Goal: Information Seeking & Learning: Check status

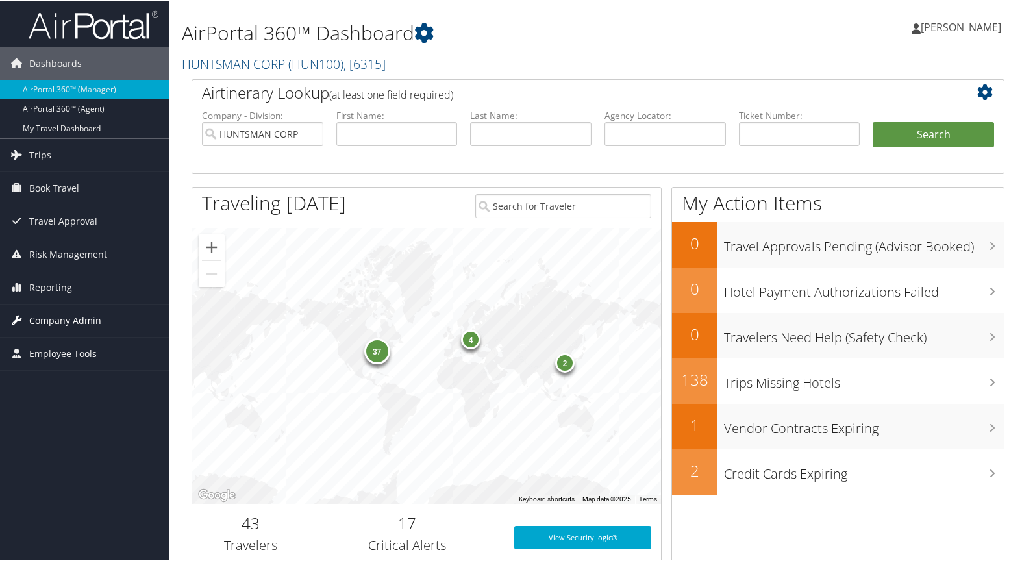
click at [62, 320] on span "Company Admin" at bounding box center [65, 319] width 72 height 32
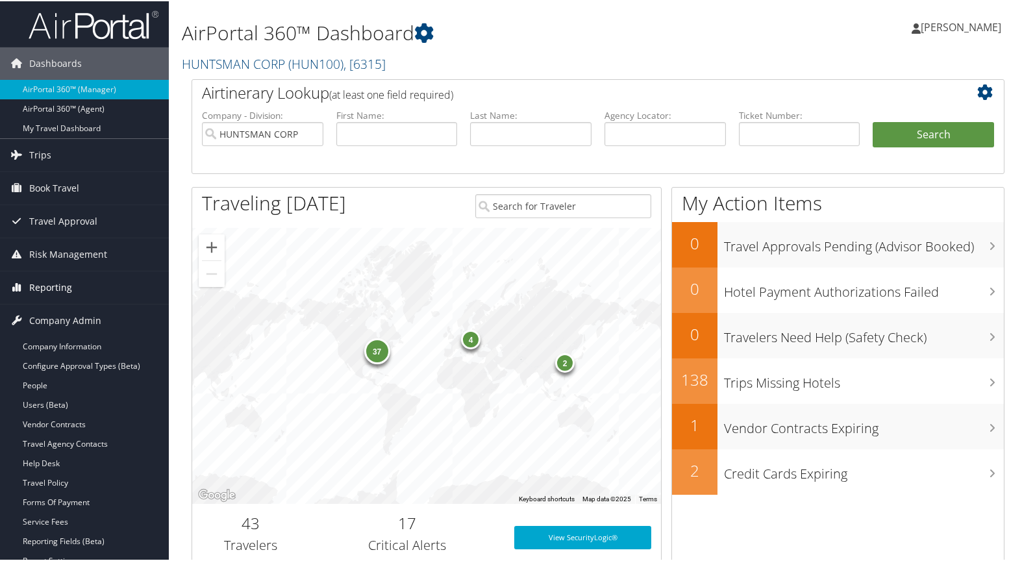
click at [56, 283] on span "Reporting" at bounding box center [50, 286] width 43 height 32
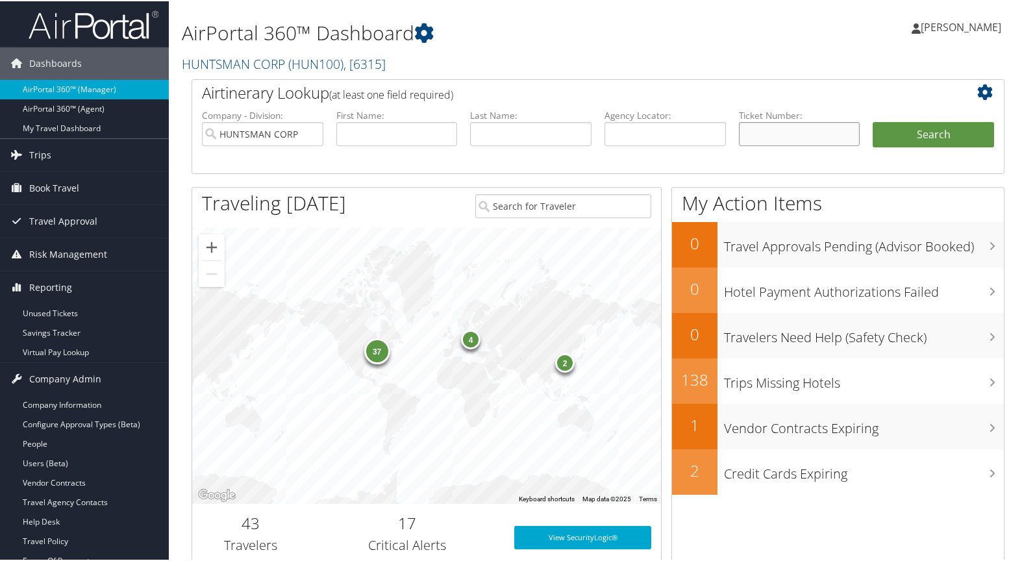
click at [774, 137] on input "text" at bounding box center [799, 133] width 121 height 24
type input "[CREDIT_CARD_NUMBER]"
click at [914, 134] on button "Search" at bounding box center [932, 134] width 121 height 26
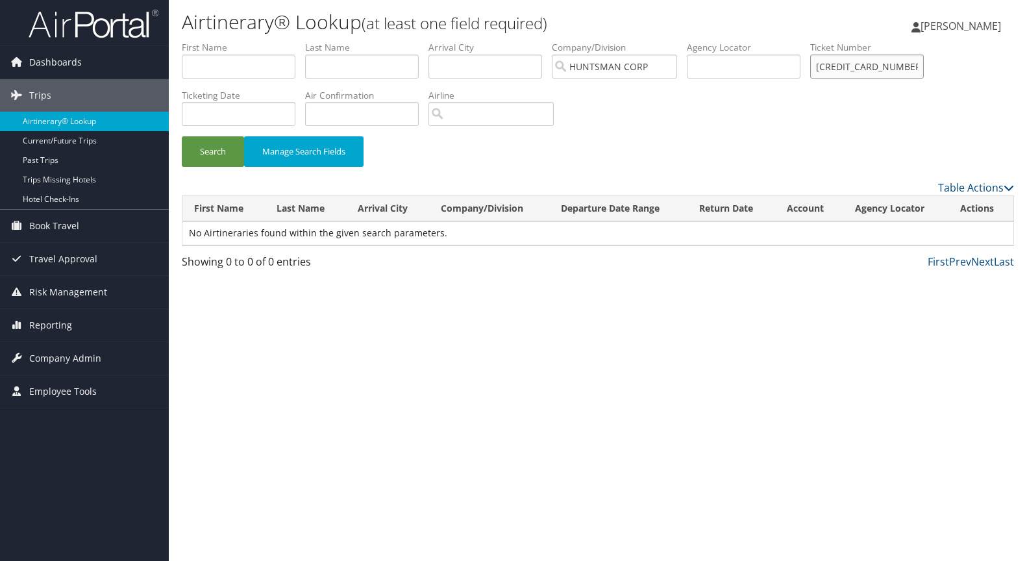
drag, startPoint x: 900, startPoint y: 64, endPoint x: 750, endPoint y: 64, distance: 149.9
click at [750, 41] on ul "First Name Last Name Departure City Arrival City Company/Division HUNTSMAN CORP…" at bounding box center [598, 41] width 832 height 0
click at [202, 63] on input "text" at bounding box center [239, 67] width 114 height 24
type input "william"
type input "mcpherson"
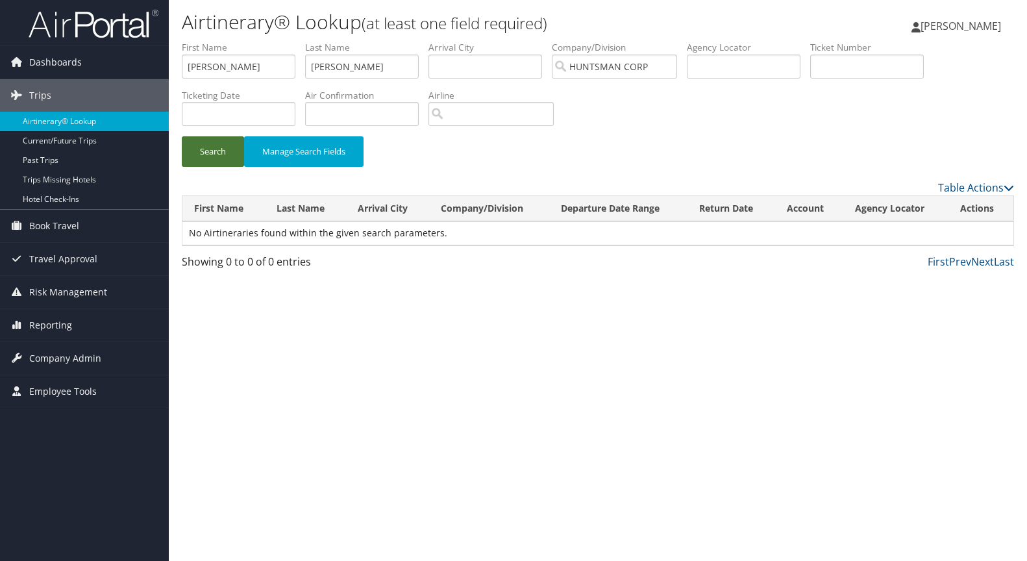
click at [223, 146] on button "Search" at bounding box center [213, 151] width 62 height 31
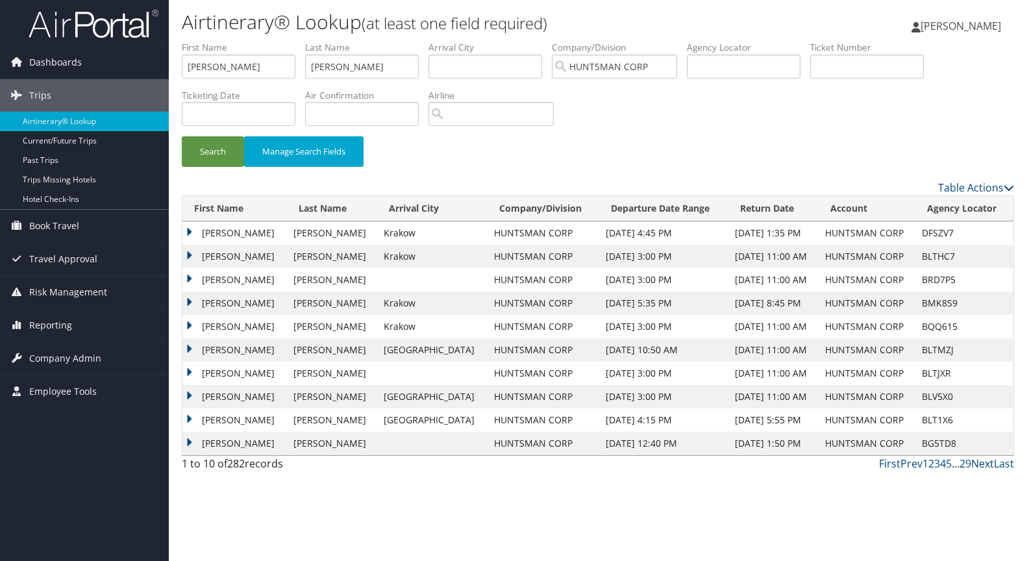
click at [982, 463] on link "Next" at bounding box center [982, 463] width 23 height 14
click at [190, 229] on td "WILLIAM ERNEST" at bounding box center [234, 232] width 104 height 23
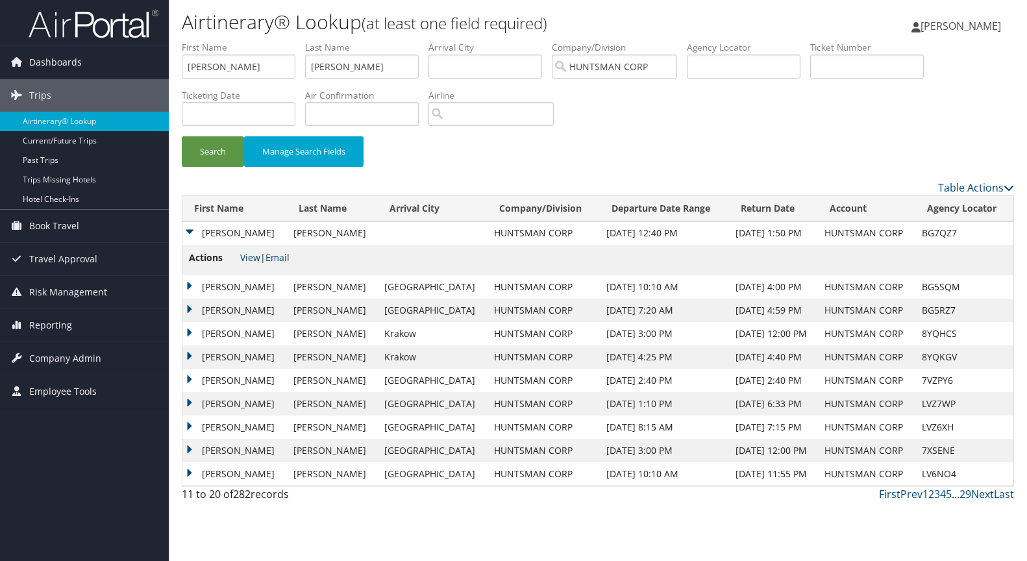
click at [258, 260] on link "View" at bounding box center [250, 257] width 20 height 12
click at [186, 285] on td "WILLIAM ERNEST" at bounding box center [234, 286] width 104 height 23
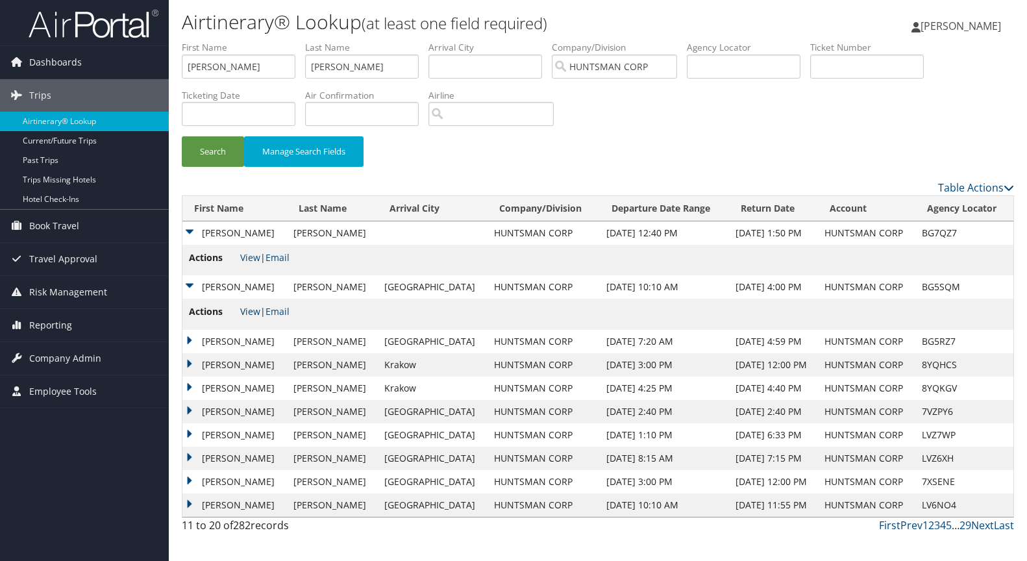
click at [252, 310] on link "View" at bounding box center [250, 311] width 20 height 12
click at [187, 339] on td "WILLIAM ERNEST" at bounding box center [234, 341] width 104 height 23
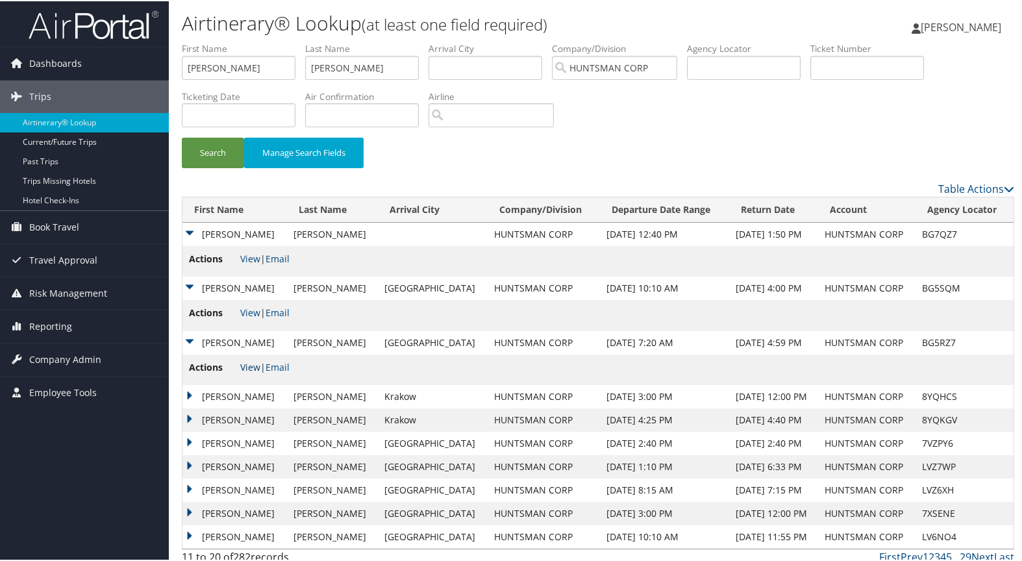
click at [246, 365] on link "View" at bounding box center [250, 366] width 20 height 12
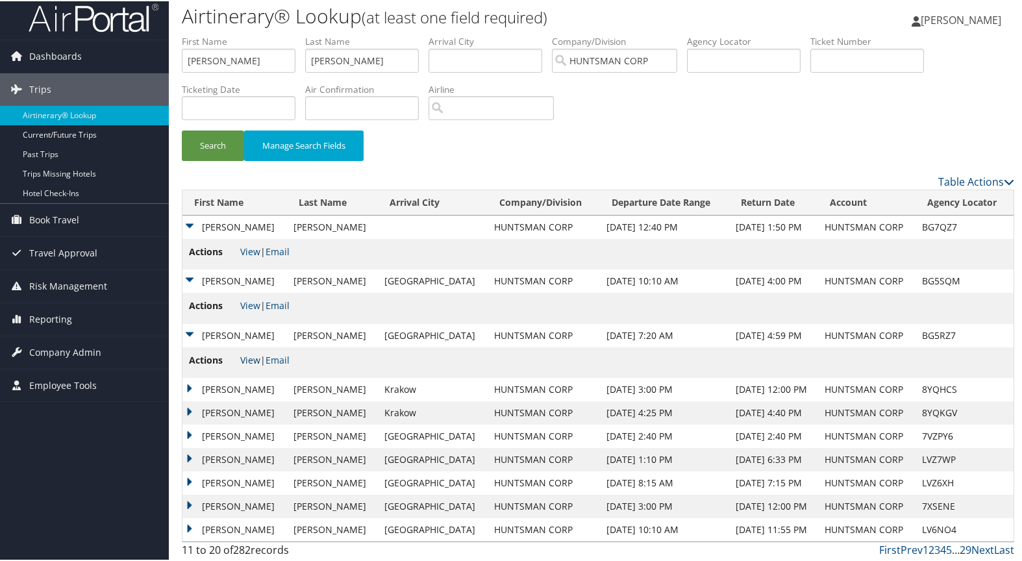
scroll to position [9, 0]
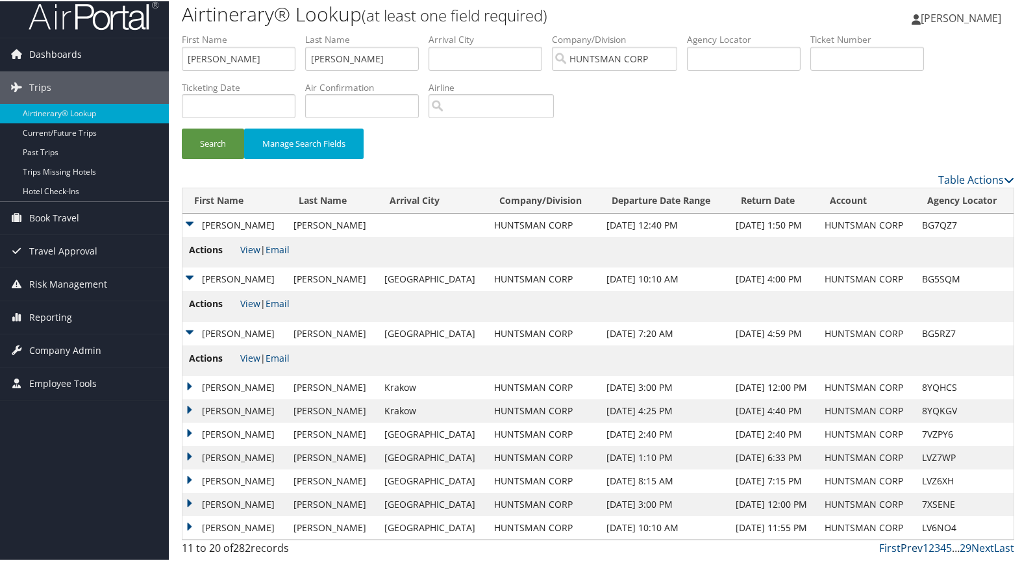
click at [907, 546] on link "Prev" at bounding box center [911, 546] width 22 height 14
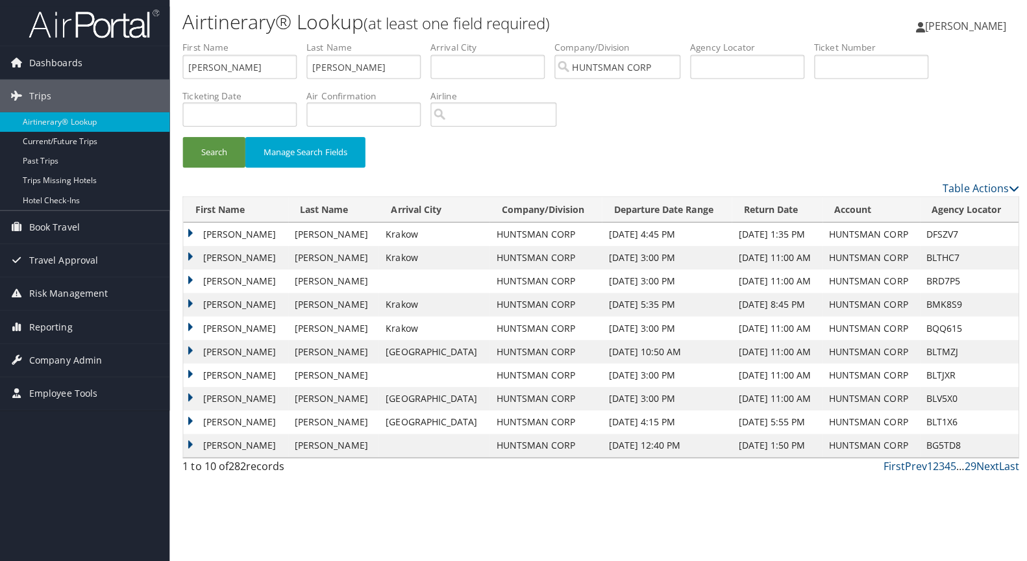
scroll to position [0, 0]
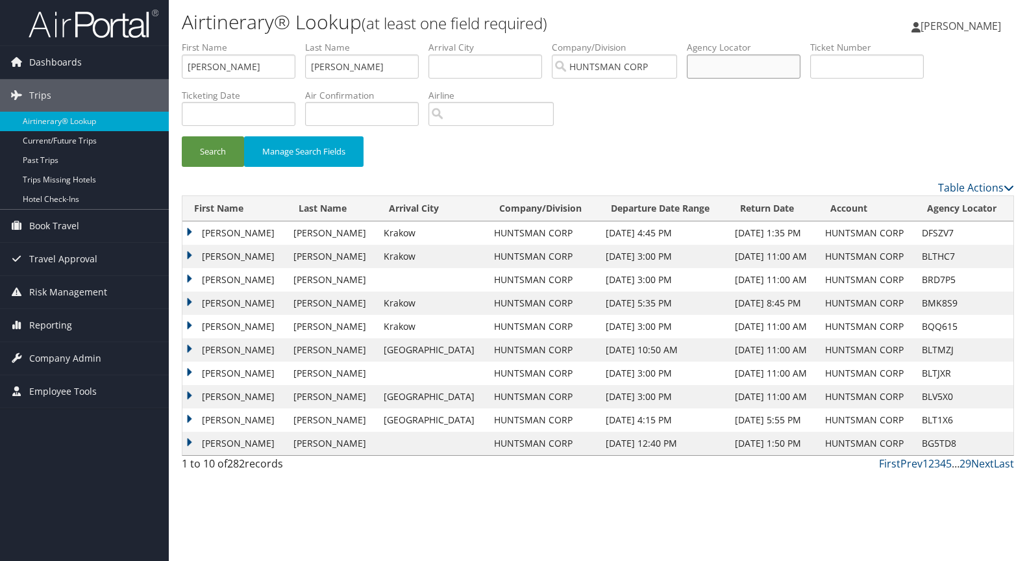
click at [723, 66] on input "text" at bounding box center [744, 67] width 114 height 24
type input "b6e4ae"
click at [202, 148] on button "Search" at bounding box center [213, 151] width 62 height 31
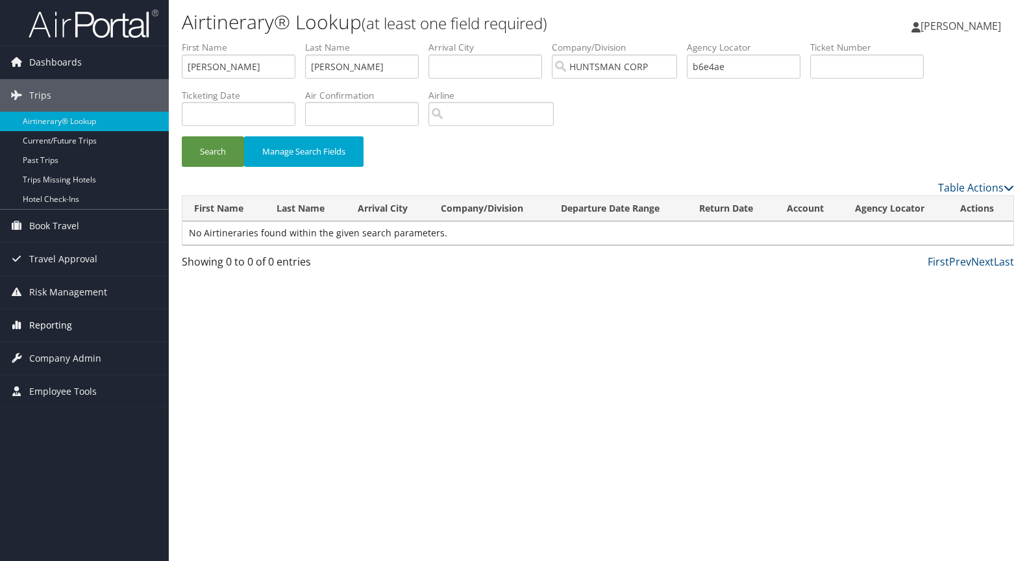
click at [60, 328] on span "Reporting" at bounding box center [50, 325] width 43 height 32
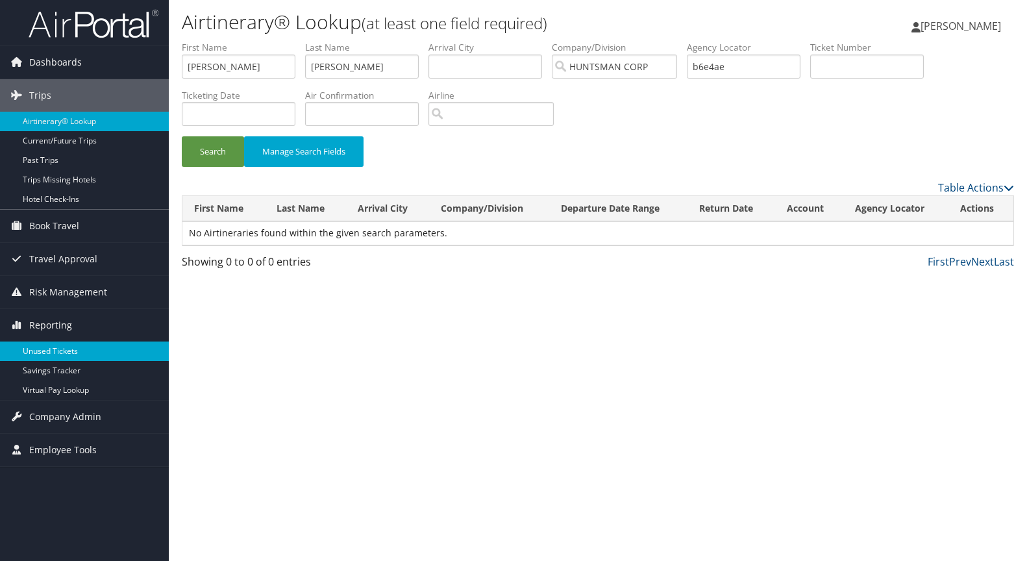
click at [65, 350] on link "Unused Tickets" at bounding box center [84, 350] width 169 height 19
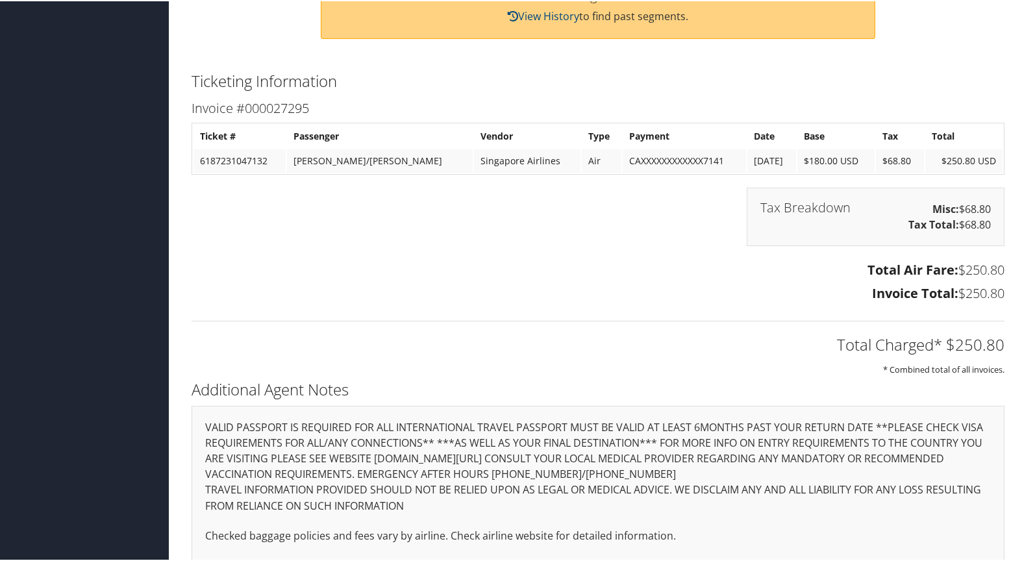
scroll to position [495, 0]
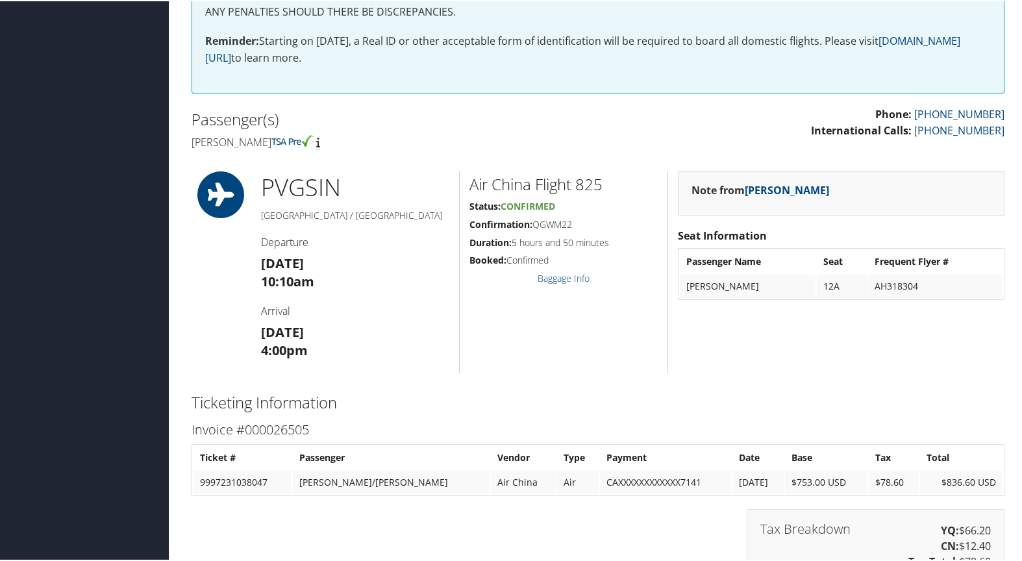
scroll to position [325, 0]
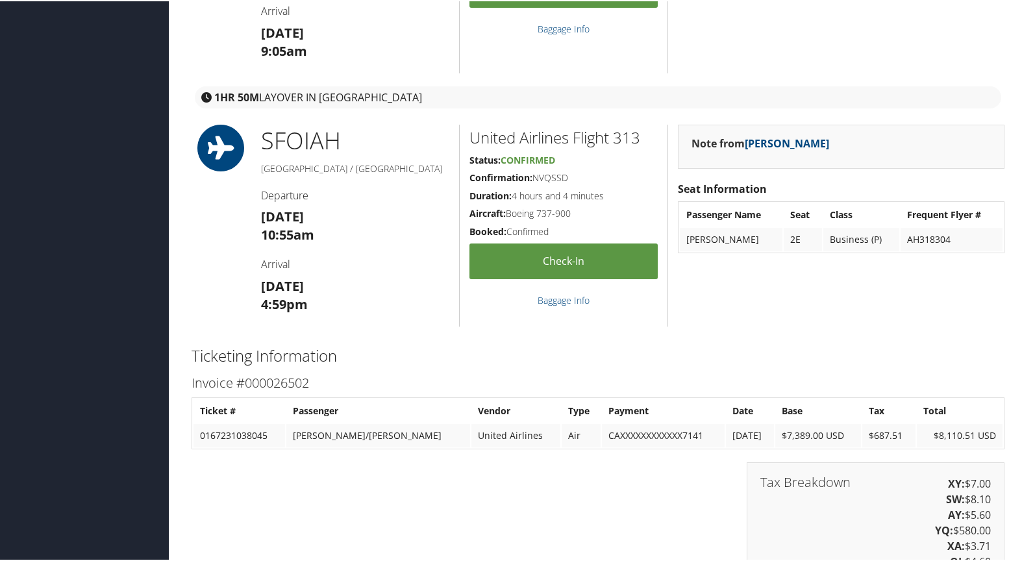
scroll to position [1882, 0]
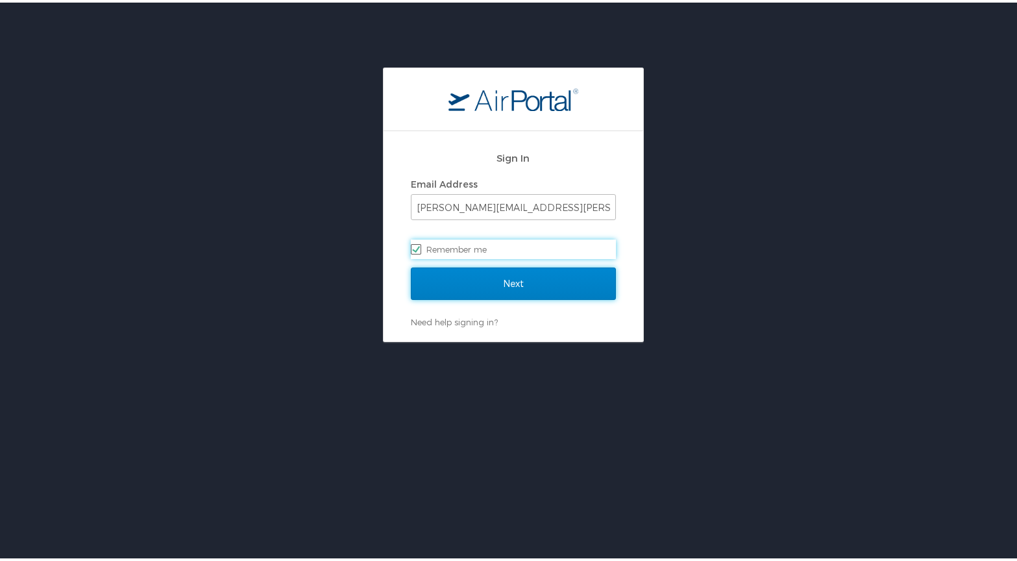
click at [542, 283] on input "Next" at bounding box center [513, 281] width 205 height 32
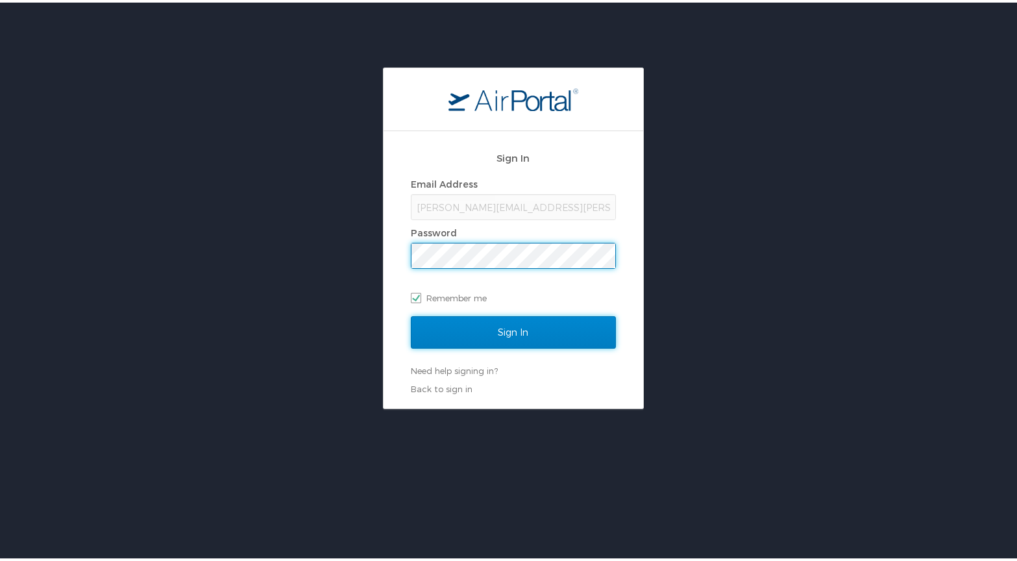
click at [515, 323] on input "Sign In" at bounding box center [513, 329] width 205 height 32
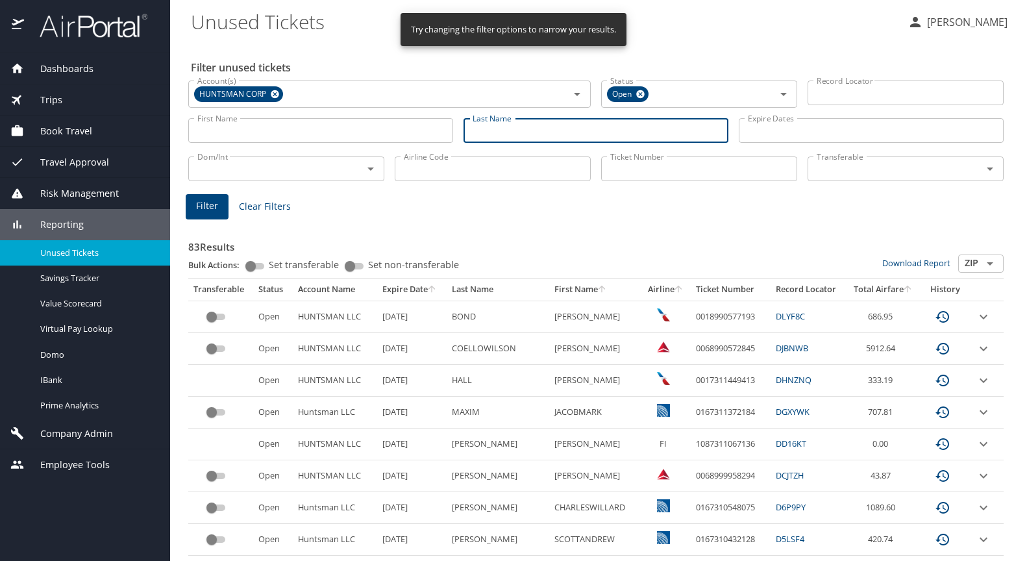
drag, startPoint x: 497, startPoint y: 127, endPoint x: 504, endPoint y: 109, distance: 18.9
click at [500, 116] on div "Last Name Last Name" at bounding box center [595, 131] width 265 height 36
type input "mcpherson"
click at [204, 202] on span "Filter" at bounding box center [207, 206] width 22 height 16
